Goal: Information Seeking & Learning: Learn about a topic

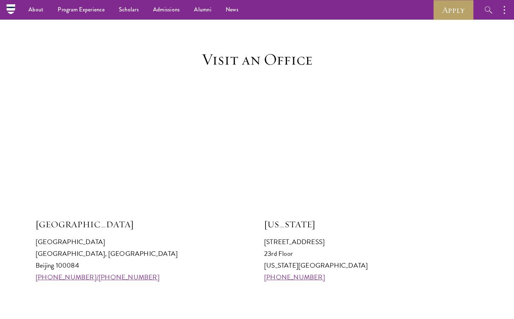
scroll to position [596, 0]
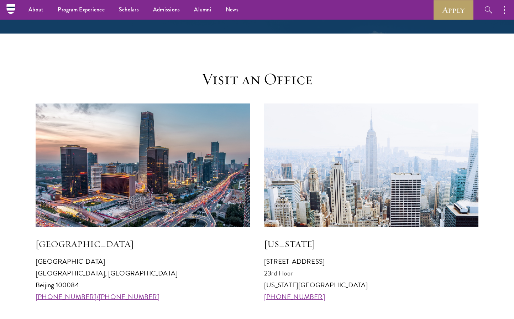
click at [327, 207] on img at bounding box center [371, 165] width 214 height 124
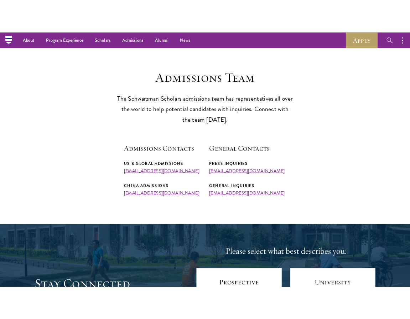
scroll to position [164, 0]
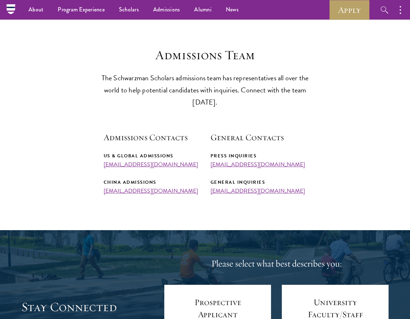
click at [36, 109] on section "Admissions Team The Schwarzman Scholars admissions team has representatives all…" at bounding box center [205, 120] width 410 height 147
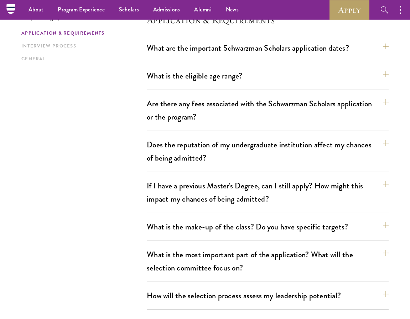
scroll to position [194, 0]
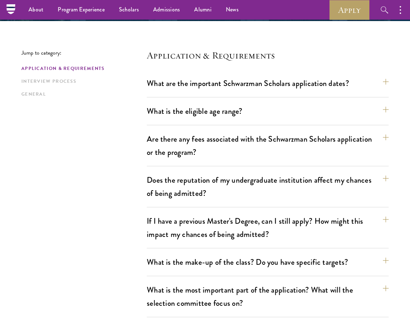
scroll to position [153, 0]
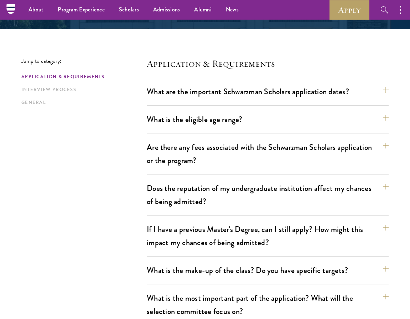
click at [194, 100] on div "What are the important Schwarzman Scholars application dates? Applicants who ho…" at bounding box center [268, 94] width 242 height 22
click at [203, 90] on button "What are the important Schwarzman Scholars application dates?" at bounding box center [271, 91] width 242 height 16
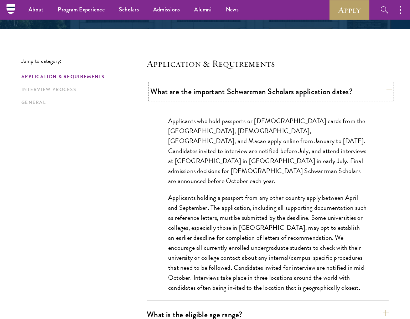
click at [203, 90] on button "What are the important Schwarzman Scholars application dates?" at bounding box center [271, 91] width 242 height 16
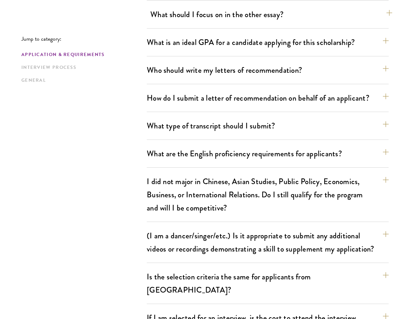
scroll to position [514, 0]
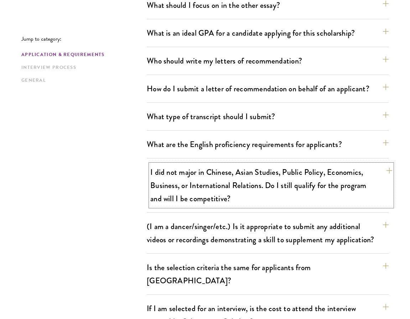
click at [211, 167] on button "I did not major in Chinese, Asian Studies, Public Policy, Economics, Business, …" at bounding box center [271, 185] width 242 height 42
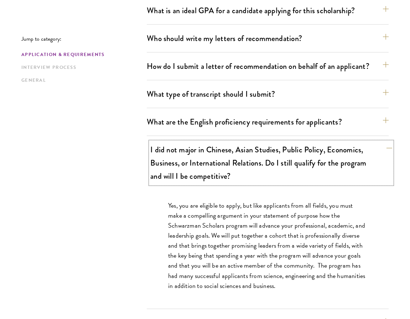
scroll to position [542, 0]
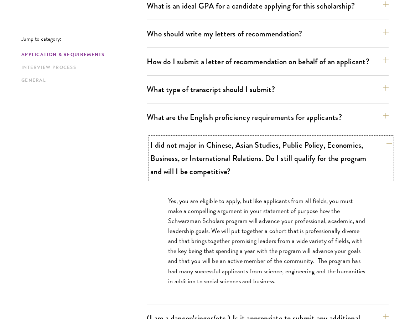
click at [213, 165] on button "I did not major in Chinese, Asian Studies, Public Policy, Economics, Business, …" at bounding box center [271, 158] width 242 height 42
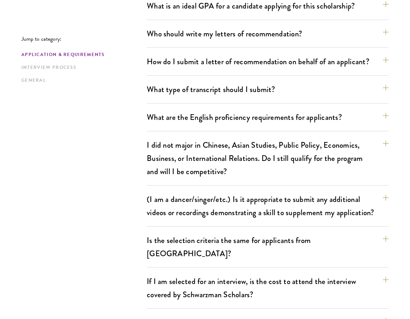
click at [130, 166] on div "Jump to category: Application & Requirements Interview Process General Applicat…" at bounding box center [204, 318] width 367 height 1298
